Goal: Use online tool/utility: Utilize a website feature to perform a specific function

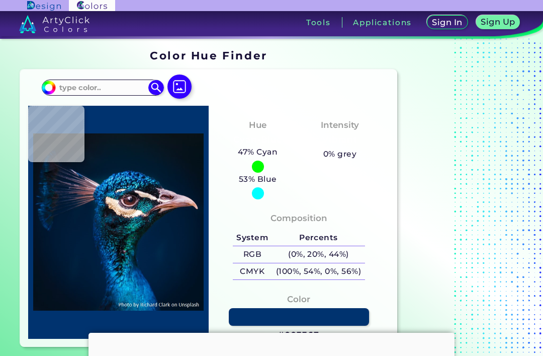
type input "#074275"
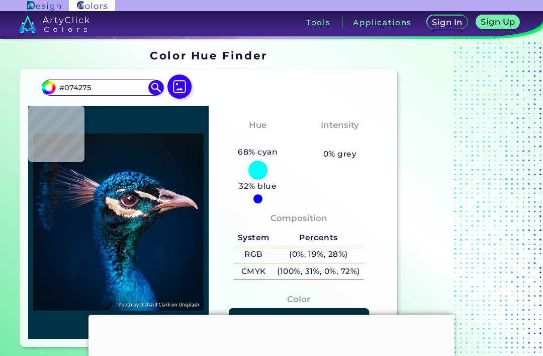
type input "#003147"
type input "#074168"
type input "#091621"
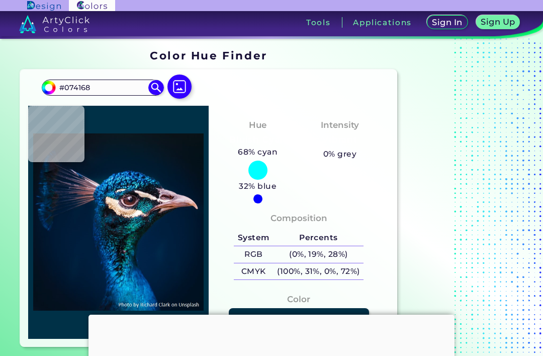
type input "#091621"
type input "#10141b"
type input "#10141B"
type input "#08080e"
type input "#08080E"
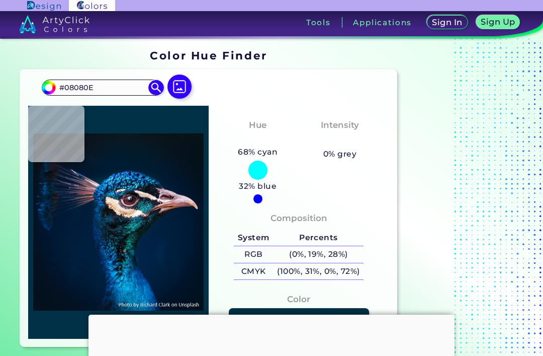
type input "#010408"
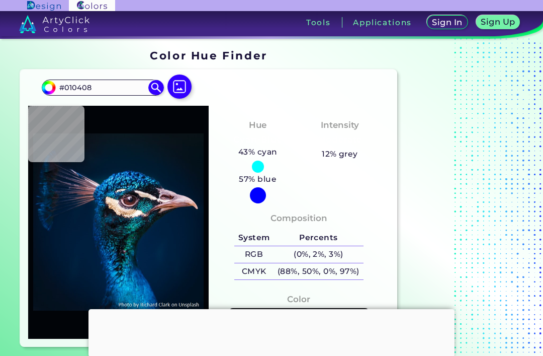
type input "#000002"
type input "#000404"
type input "#040b12"
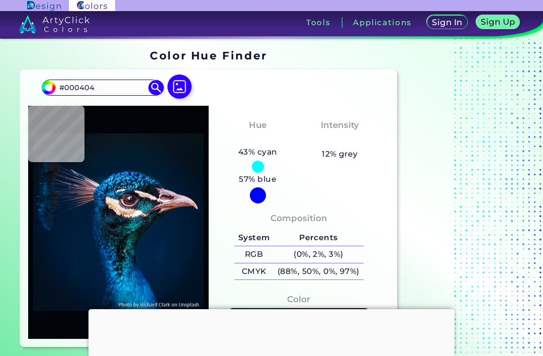
type input "#040B12"
type input "#0a101c"
type input "#0A101C"
type input "#0e1621"
type input "#0E1621"
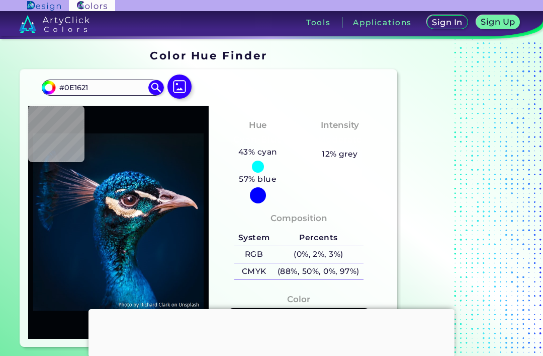
type input "#0a101c"
type input "#0A101C"
type input "#000404"
type input "#093d50"
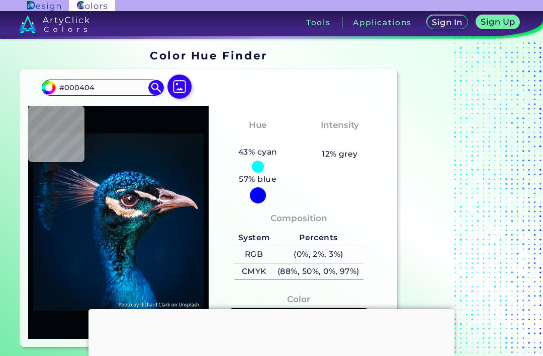
type input "#093D50"
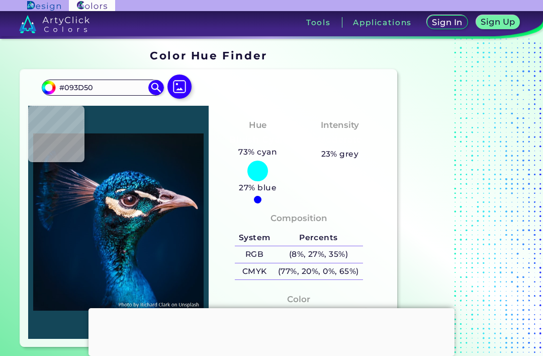
type input "#144658"
type input "#111c2c"
type input "#111C2C"
type input "#041717"
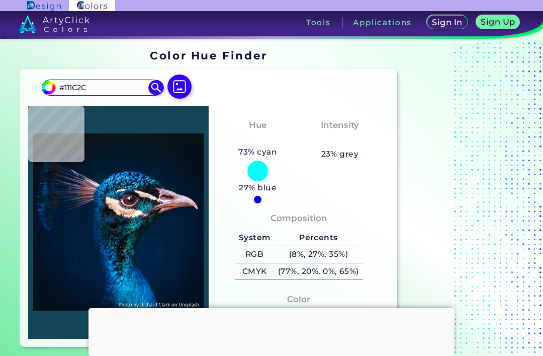
type input "#041717"
type input "#030c13"
type input "#030C13"
type input "#041717"
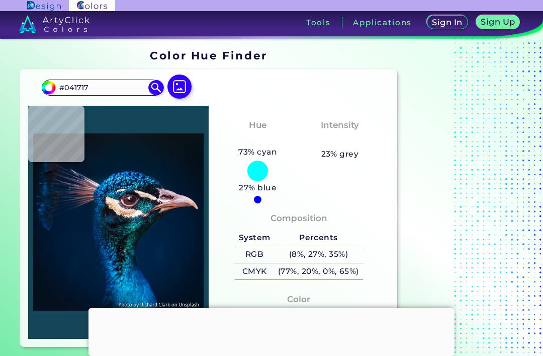
type input "#1c282e"
type input "#1C282E"
type input "#0e151b"
type input "#0E151B"
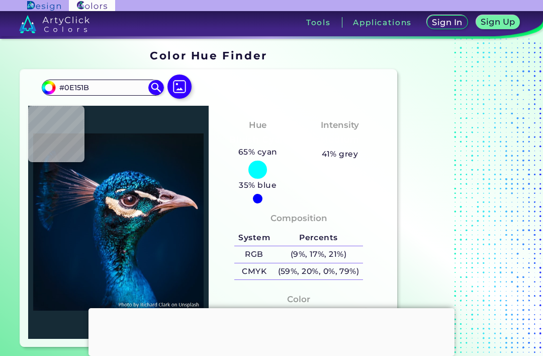
type input "#162b36"
type input "#162B36"
type input "#063341"
type input "#06212d"
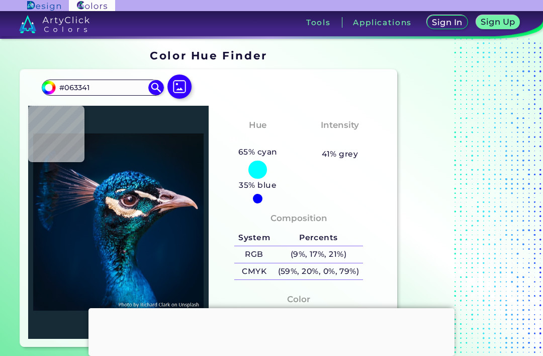
type input "#06212D"
type input "#012136"
type input "#0a2935"
type input "#0A2935"
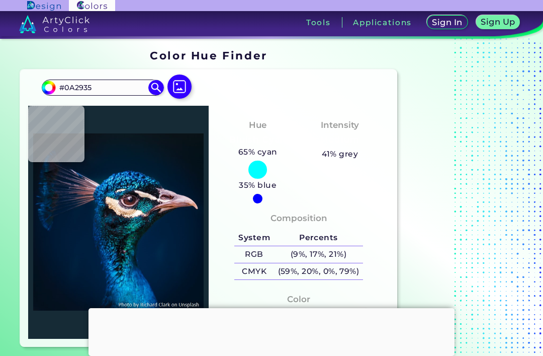
type input "#0b1a2d"
type input "#0B1A2D"
type input "#11212e"
type input "#11212E"
type input "#021929"
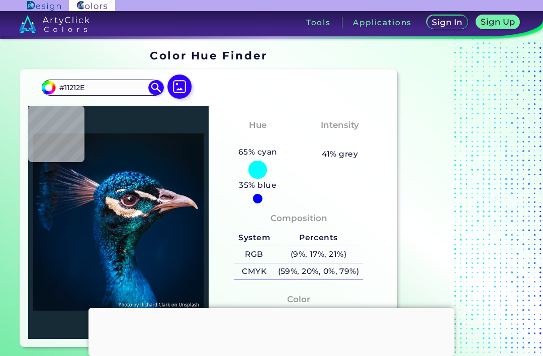
type input "#021929"
type input "#10475e"
type input "#10475E"
type input "#062b43"
type input "#062B43"
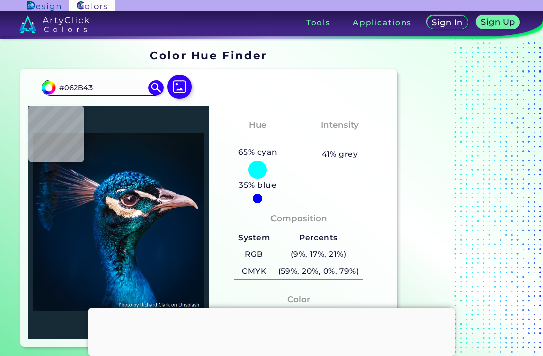
type input "#05434c"
type input "#05434C"
type input "#041f2c"
type input "#041F2C"
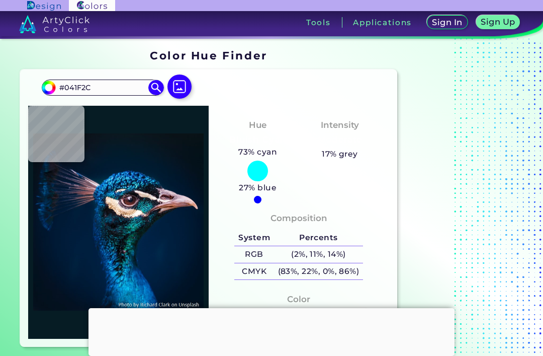
type input "#061c24"
type input "#061C24"
type input "#071c25"
type input "#071C25"
type input "#02191e"
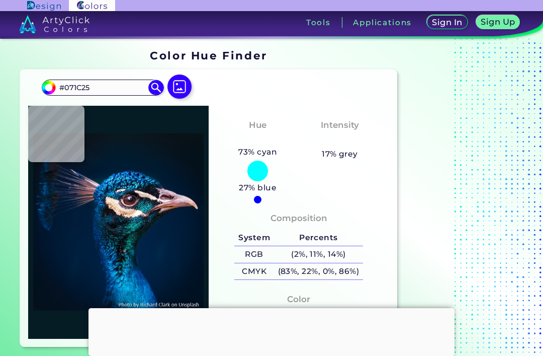
type input "#02191E"
type input "#05181b"
type input "#05181B"
type input "#081c21"
type input "#081C21"
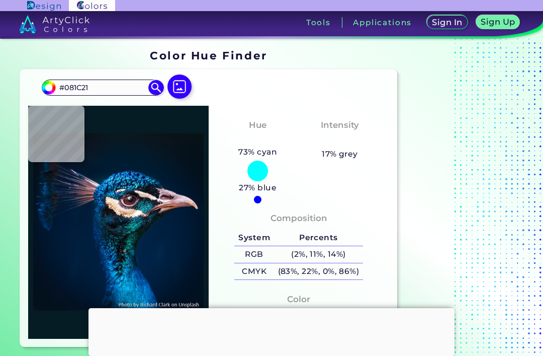
type input "#05262e"
type input "#05262E"
type input "#002229"
type input "#100d17"
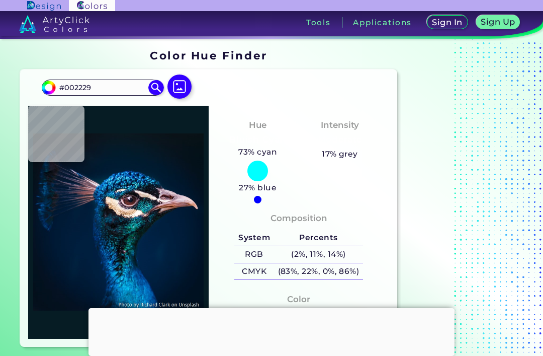
type input "#100D17"
type input "#02232b"
type input "#02232B"
type input "#020305"
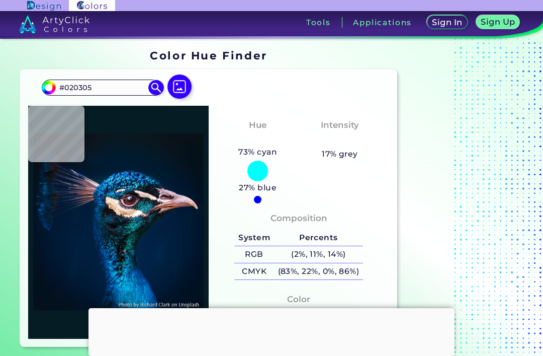
type input "#0d1c26"
type input "#0D1C26"
type input "#046f8d"
type input "#046F8D"
type input "#226588"
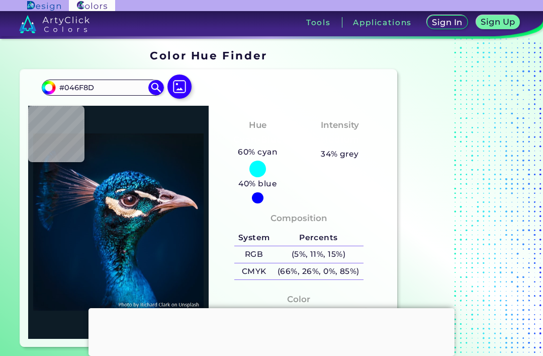
type input "#226588"
type input "#1f84b8"
type input "#1F84B8"
type input "#003968"
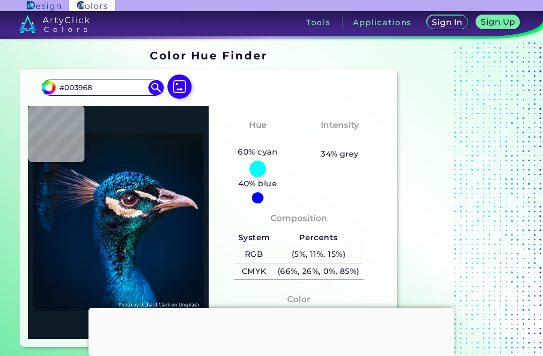
type input "#034670"
type input "#1473a7"
type input "#1473A7"
type input "#04558d"
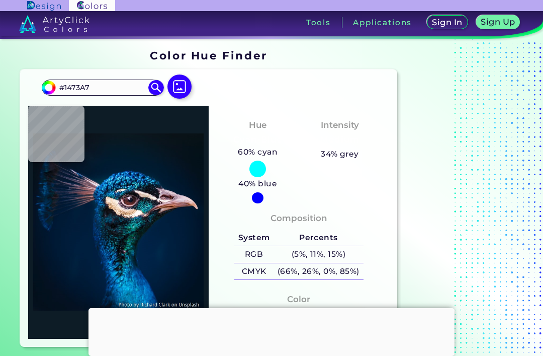
type input "#04558D"
type input "#003963"
type input "#074674"
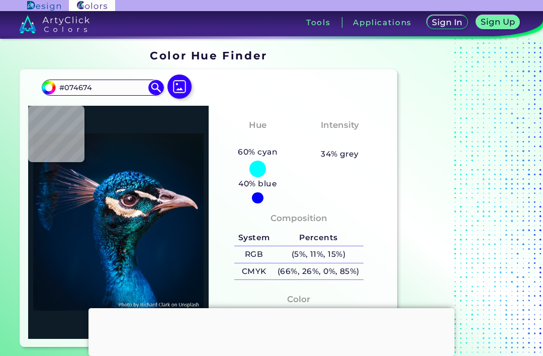
type input "#022f4b"
type input "#022F4B"
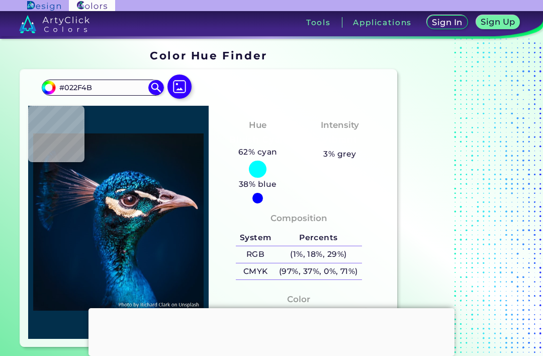
type input "#01283f"
type input "#01283F"
type input "#042841"
type input "#002536"
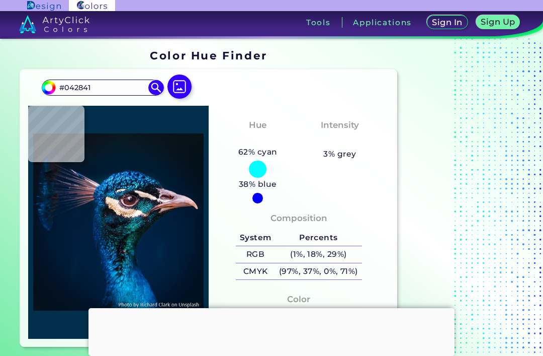
type input "#002536"
type input "#031b2b"
type input "#031B2B"
type input "#032948"
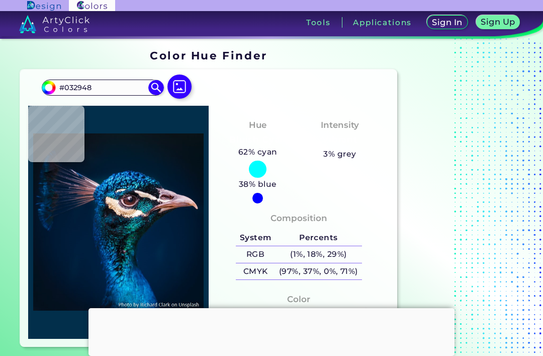
type input "#00264f"
type input "#00264F"
type input "#00254e"
type input "#00254E"
type input "#01244a"
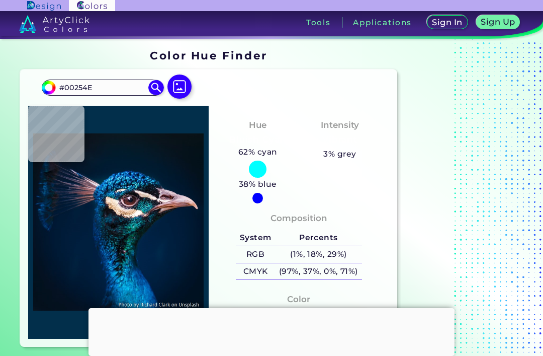
type input "#01244A"
type input "#002448"
type input "#00244a"
type input "#00244A"
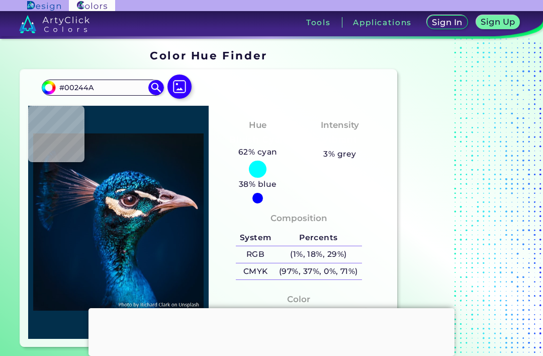
type input "#00214a"
type input "#00214A"
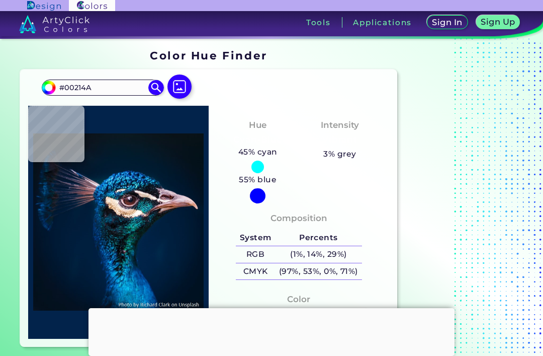
type input "#02234b"
type input "#02234B"
type input "#002548"
type input "#30191d"
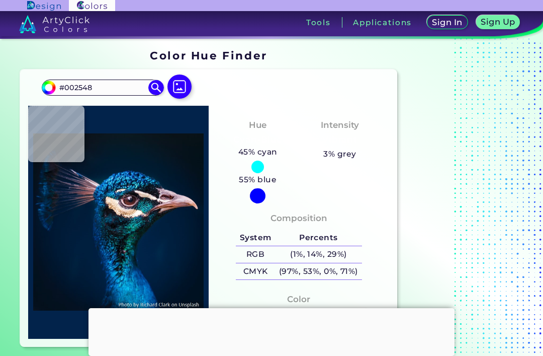
type input "#30191D"
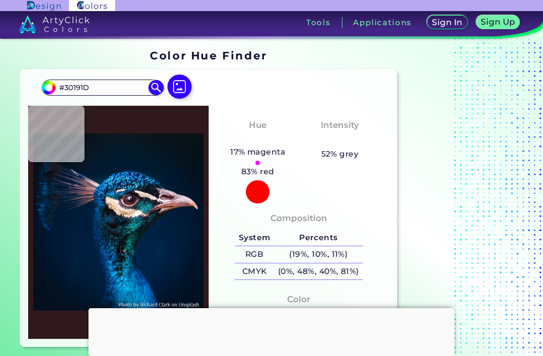
type input "#793431"
type input "#67302c"
type input "#67302C"
type input "#632d30"
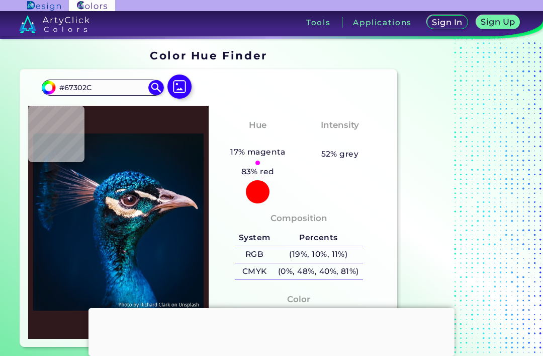
type input "#632D30"
type input "#552528"
type input "#512629"
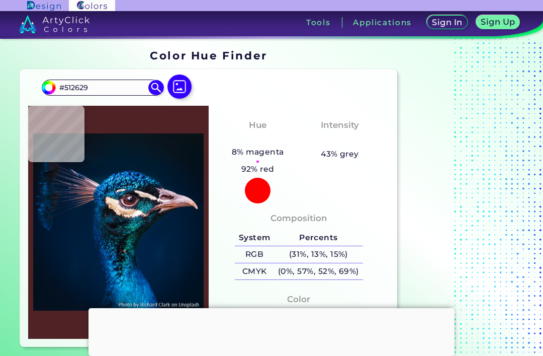
type input "#4f2226"
type input "#4F2226"
type input "#50251f"
type input "#50251F"
type input "#4d2221"
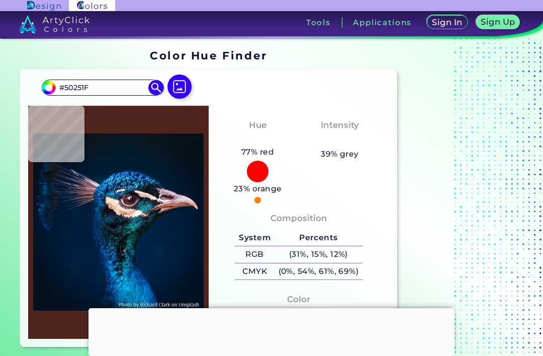
type input "#4D2221"
type input "#472127"
type input "#4f232e"
type input "#4F232E"
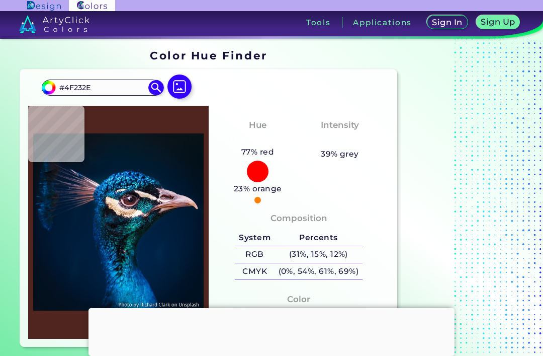
type input "#492830"
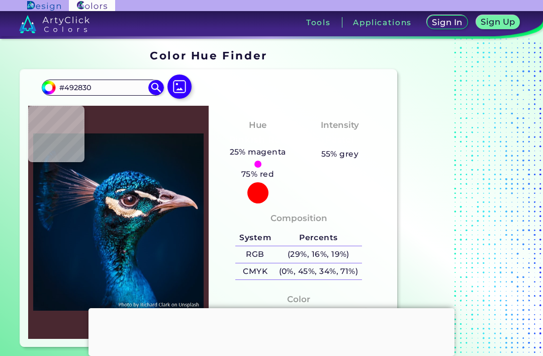
type input "#1e1420"
type input "#1E1420"
type input "#1e131e"
type input "#1E131E"
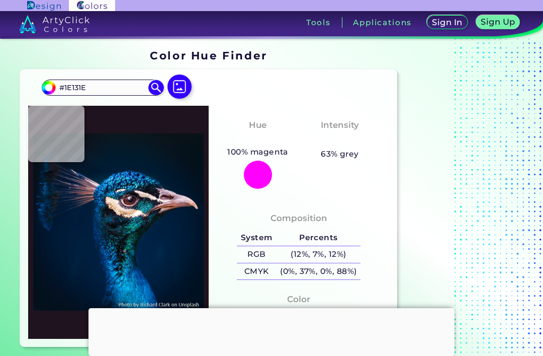
type input "#0f1a30"
type input "#0F1A30"
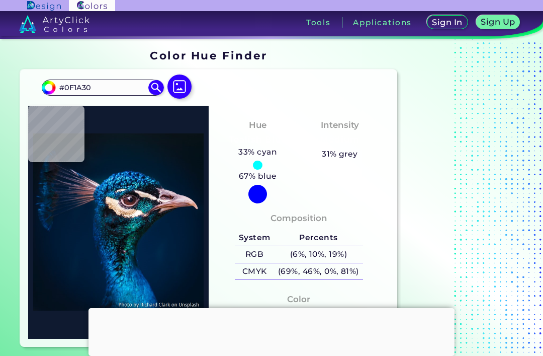
type input "#101c32"
type input "#101C32"
type input "#141e35"
type input "#141E35"
type input "#0e152b"
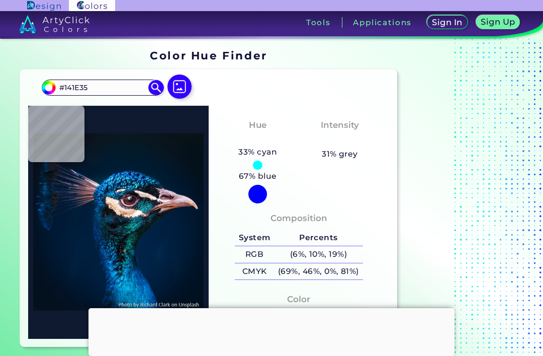
type input "#0E152B"
type input "#16172e"
type input "#16172E"
type input "#0e152b"
type input "#0E152B"
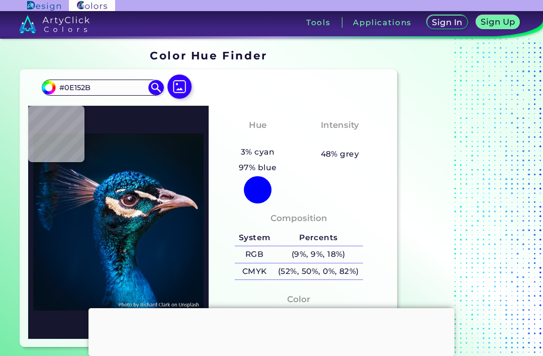
type input "#141e35"
type input "#141E35"
type input "#101c32"
type input "#101C32"
type input "#0f1a30"
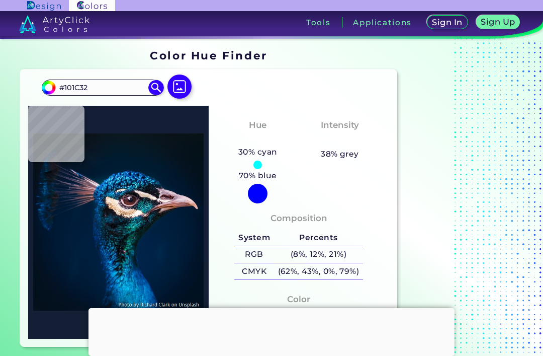
type input "#0F1A30"
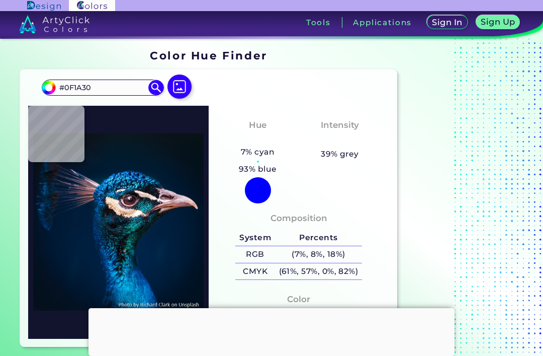
type input "#12142e"
type input "#12142E"
type input "#131831"
type input "#141932"
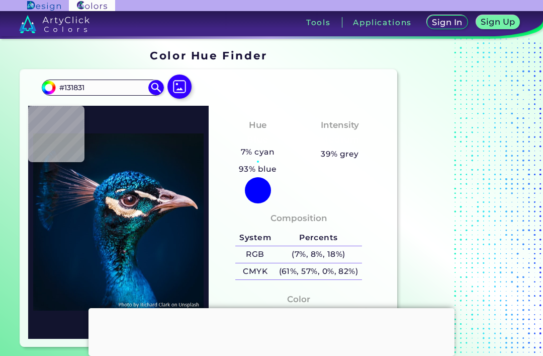
type input "#141932"
type input "#181c35"
type input "#181C35"
type input "#323349"
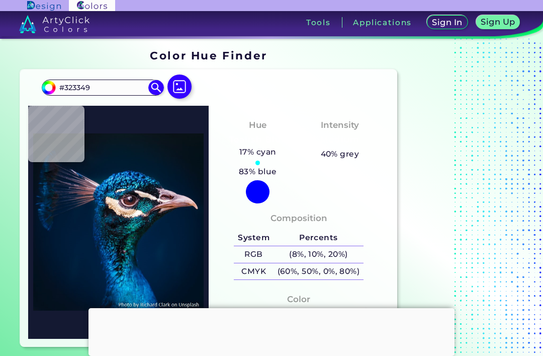
type input "#878499"
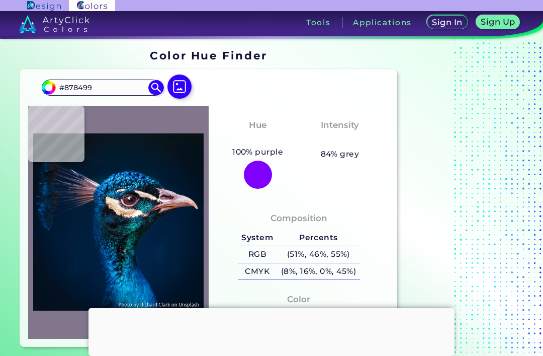
type input "#81768c"
type input "#81768C"
type input "#241a32"
type input "#241A32"
type input "#504559"
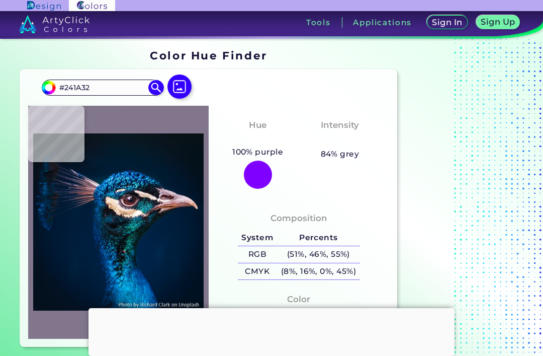
type input "#504559"
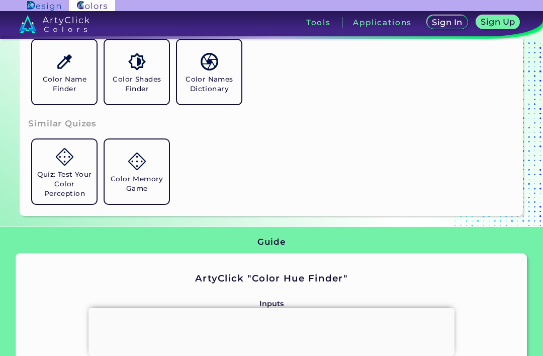
scroll to position [353, 0]
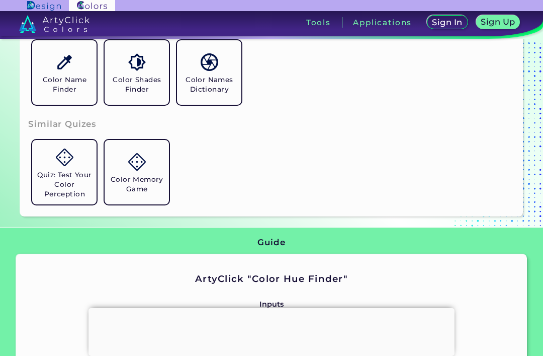
click at [201, 71] on img at bounding box center [210, 62] width 18 height 18
